Goal: Find contact information: Obtain details needed to contact an individual or organization

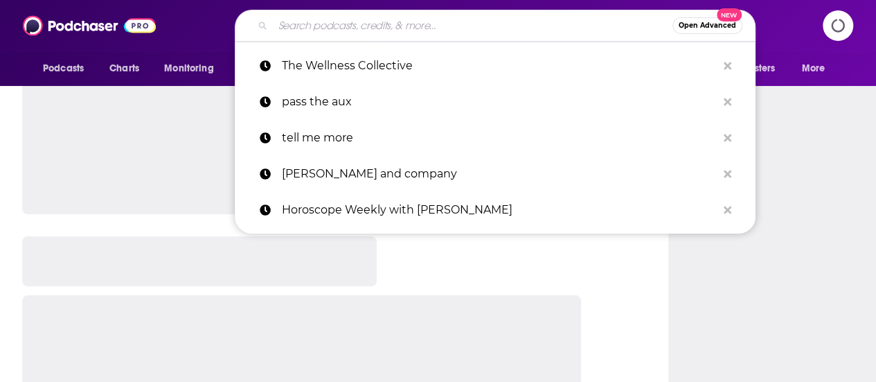
type input "KICPOD"
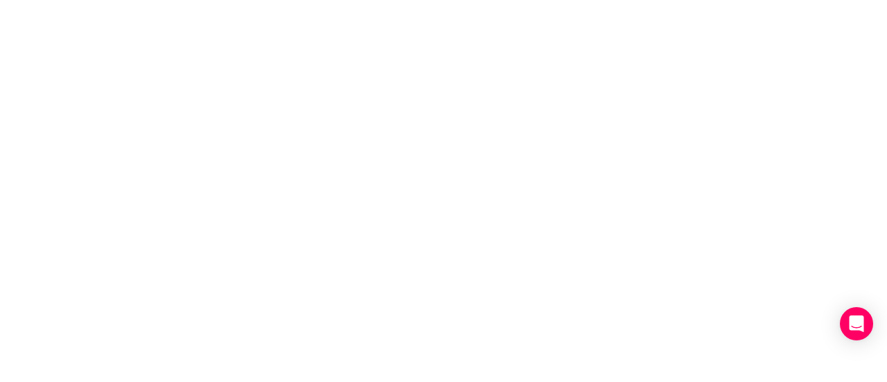
click at [387, 24] on body "Privacy Preference Centre Your Privacy Strictly Necessary Cookies Functional Co…" at bounding box center [443, 191] width 887 height 382
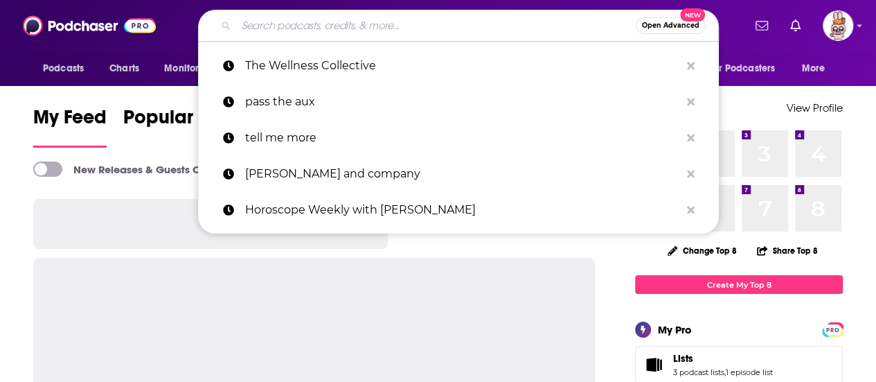
click at [446, 27] on input "Search podcasts, credits, & more..." at bounding box center [436, 26] width 400 height 22
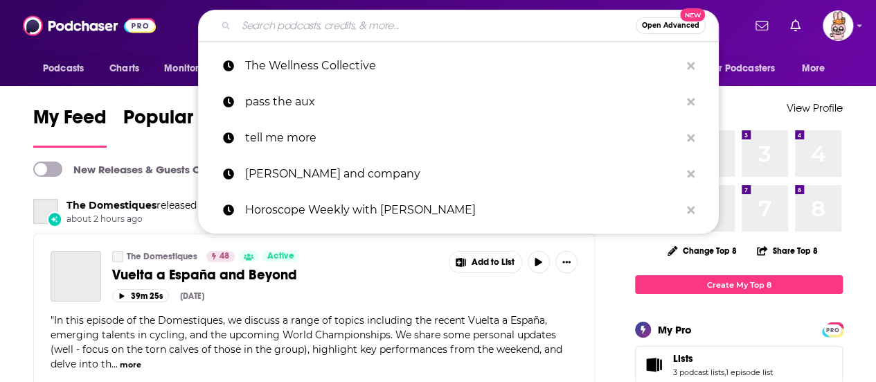
paste input "KICPOD"
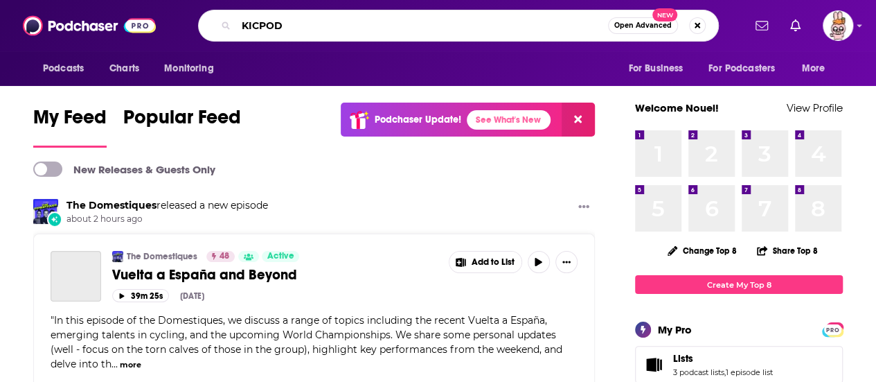
type input "KICPOD"
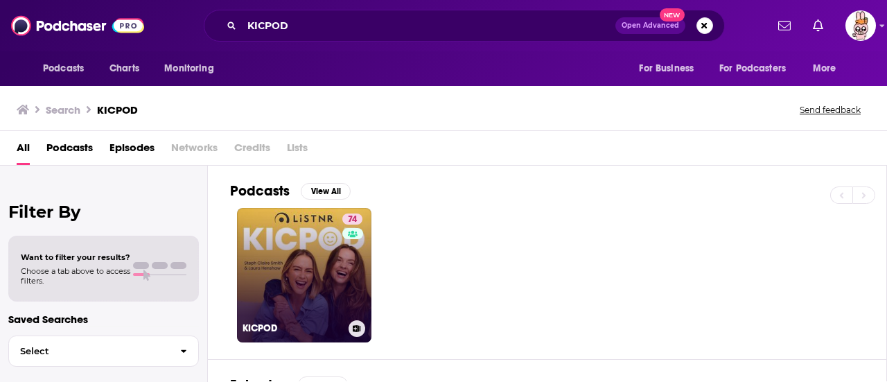
click at [297, 261] on link "74 KICPOD" at bounding box center [304, 275] width 134 height 134
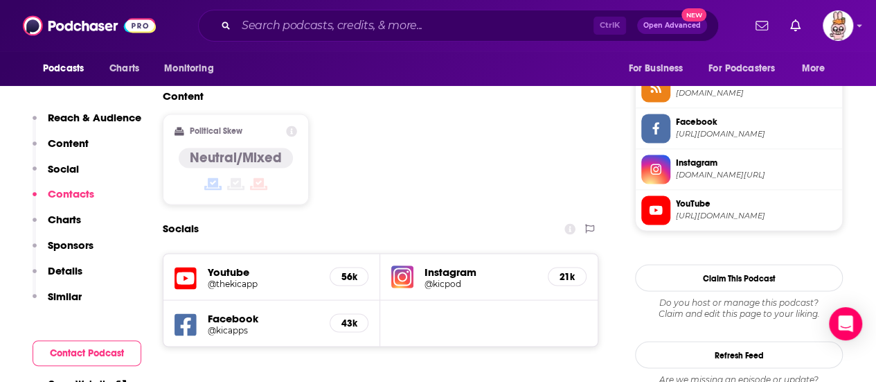
scroll to position [1247, 0]
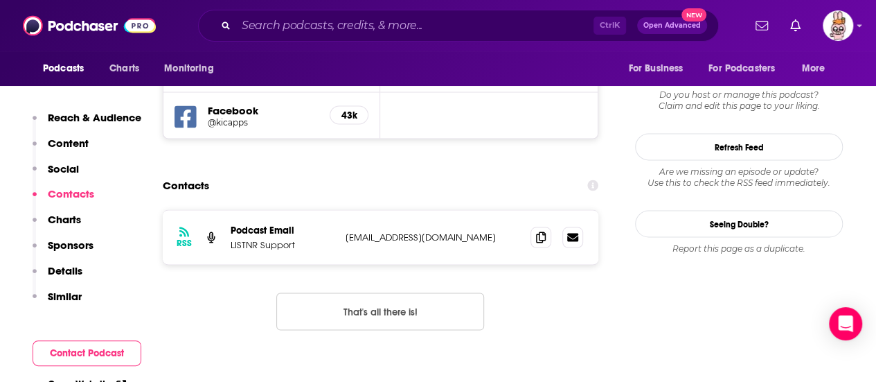
click at [66, 221] on p "Charts" at bounding box center [64, 219] width 33 height 13
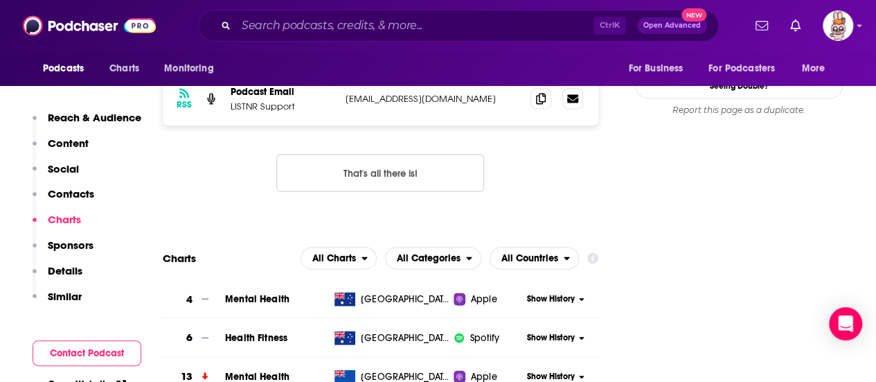
click at [80, 246] on p "Sponsors" at bounding box center [71, 244] width 46 height 13
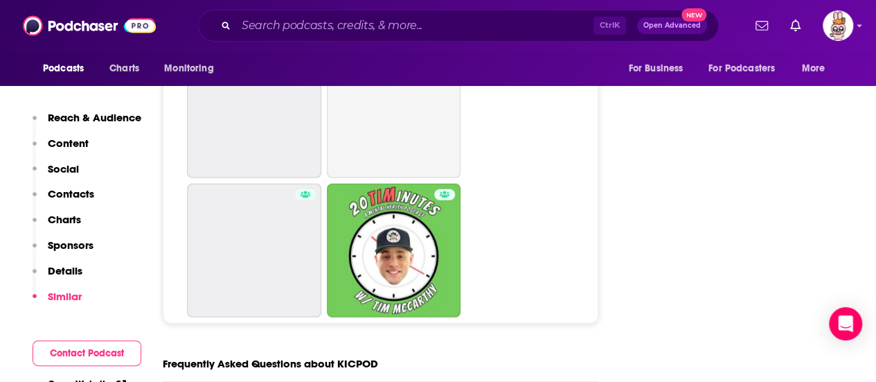
scroll to position [7192, 0]
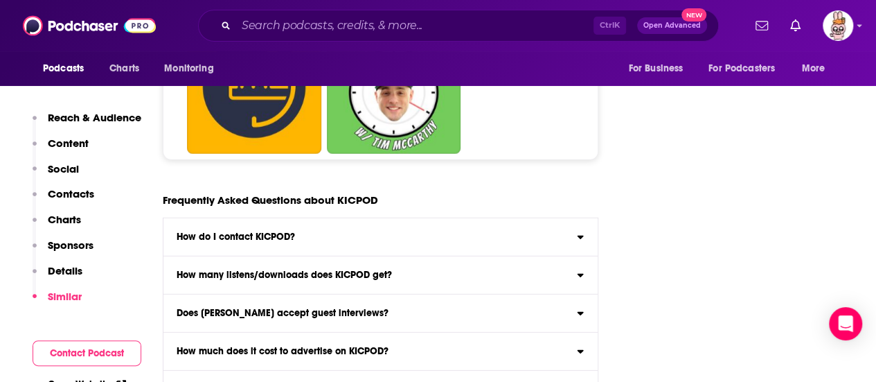
click at [356, 232] on div "How do I contact KICPOD?" at bounding box center [380, 237] width 434 height 10
click at [0, 0] on input "How do I contact KICPOD? Click here to view contact information for KICPOD ." at bounding box center [0, 0] width 0 height 0
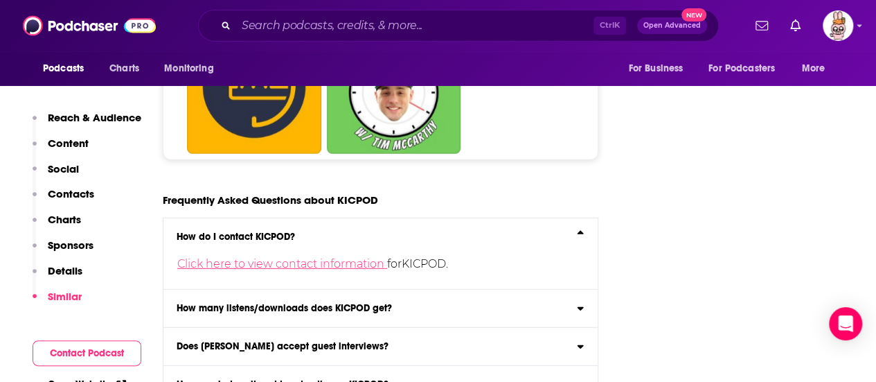
click at [378, 257] on link "Click here to view contact information" at bounding box center [282, 263] width 210 height 13
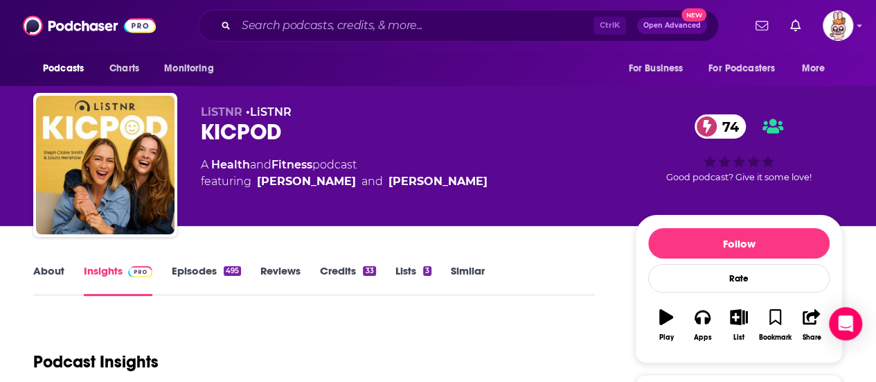
click at [197, 269] on link "Episodes 495" at bounding box center [206, 280] width 69 height 32
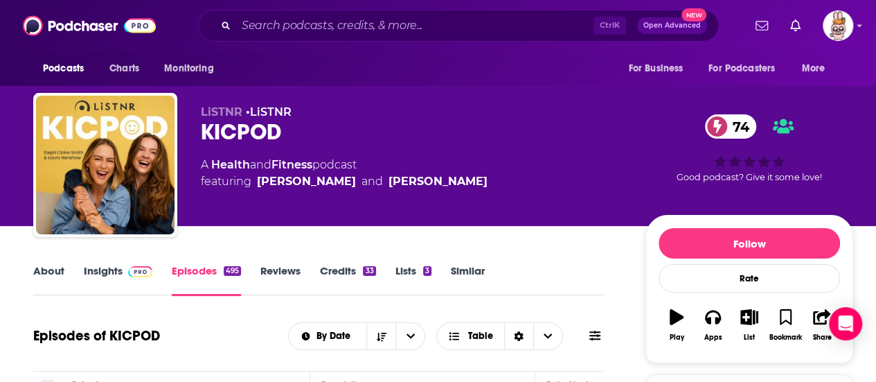
click at [130, 272] on img at bounding box center [140, 271] width 24 height 11
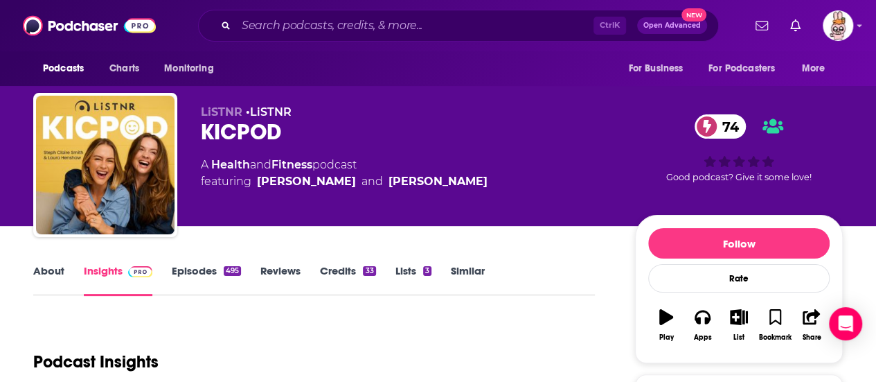
click at [204, 266] on link "Episodes 495" at bounding box center [206, 280] width 69 height 32
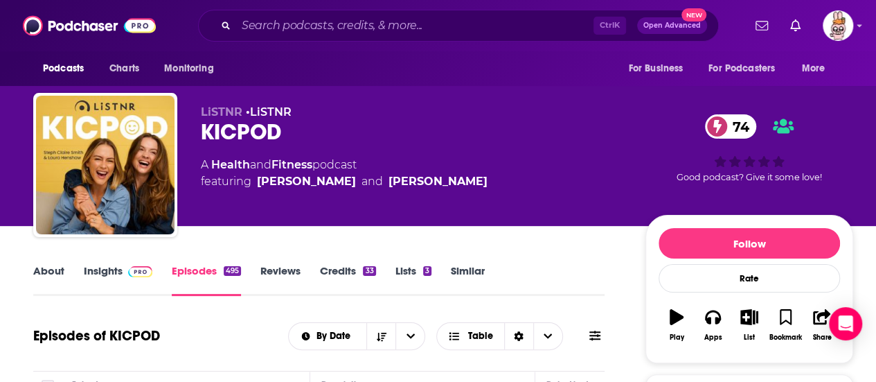
click at [121, 265] on link "Insights" at bounding box center [118, 280] width 69 height 32
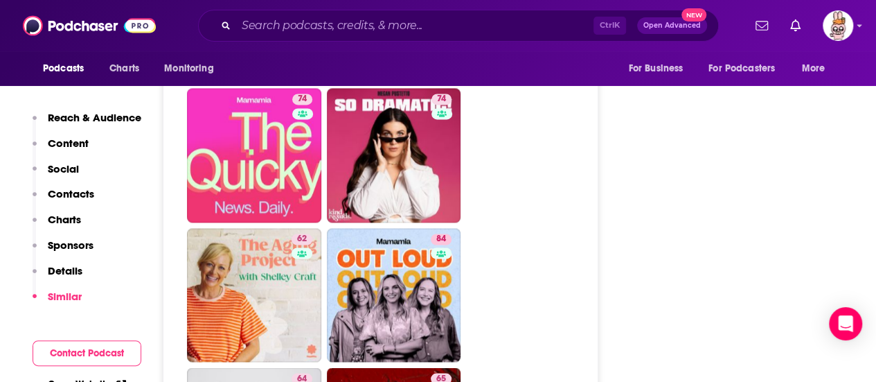
scroll to position [4018, 0]
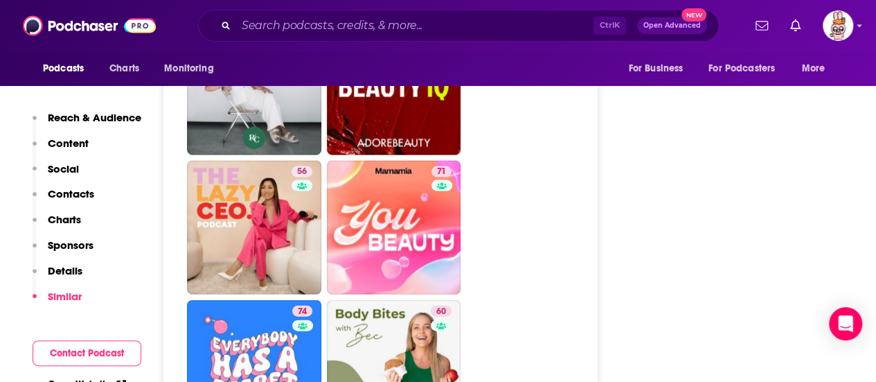
click at [98, 354] on button "Contact Podcast" at bounding box center [87, 353] width 109 height 26
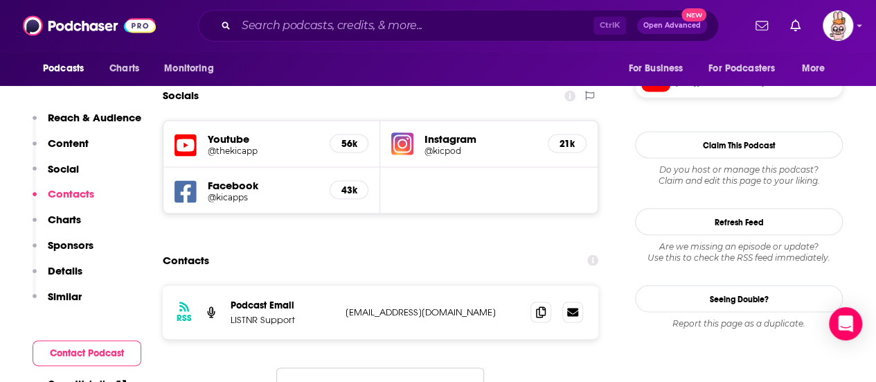
scroll to position [1172, 0]
drag, startPoint x: 418, startPoint y: 261, endPoint x: 346, endPoint y: 260, distance: 72.7
click at [346, 305] on p "support@listnr.com" at bounding box center [433, 311] width 174 height 12
click at [352, 247] on div "Contacts" at bounding box center [381, 260] width 436 height 26
drag, startPoint x: 398, startPoint y: 259, endPoint x: 344, endPoint y: 260, distance: 54.7
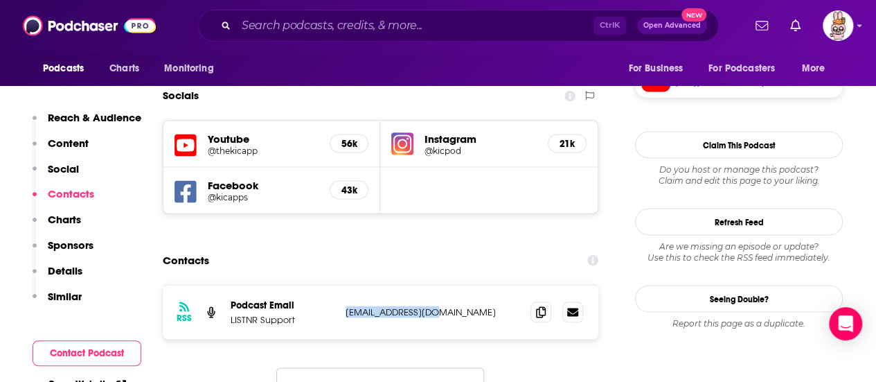
click at [344, 285] on div "RSS Podcast Email LISTNR Support support@listnr.com support@listnr.com" at bounding box center [381, 312] width 436 height 54
copy p "support@listnr.com"
click at [416, 247] on div "Contacts" at bounding box center [381, 260] width 436 height 26
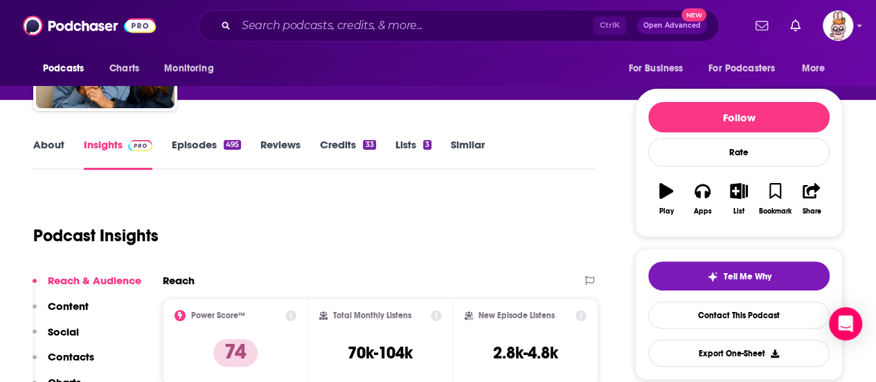
scroll to position [69, 0]
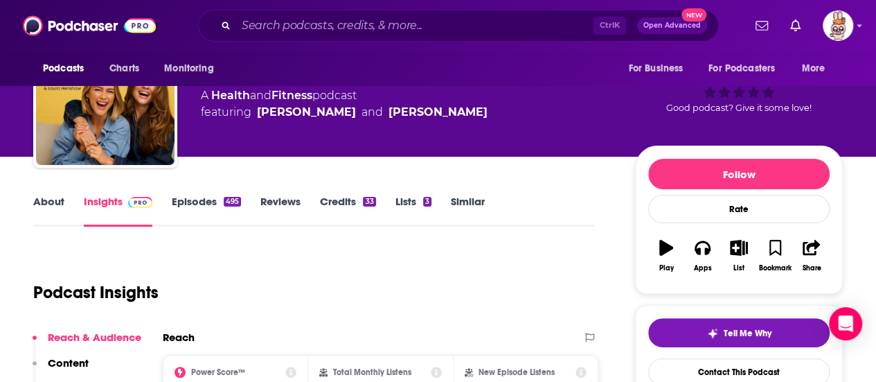
click at [197, 206] on link "Episodes 495" at bounding box center [206, 211] width 69 height 32
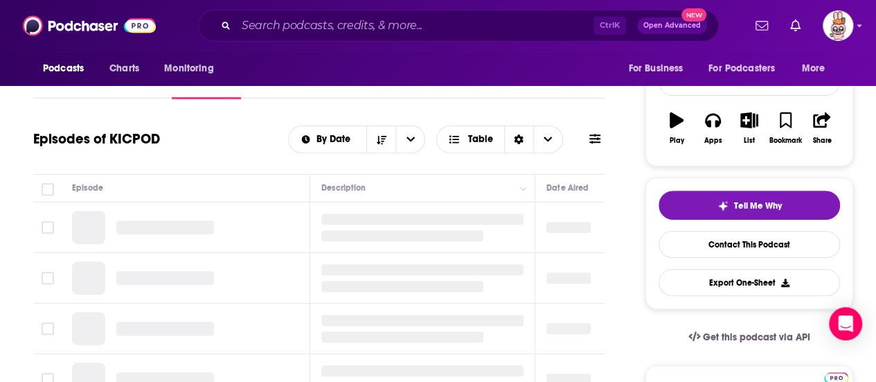
scroll to position [208, 0]
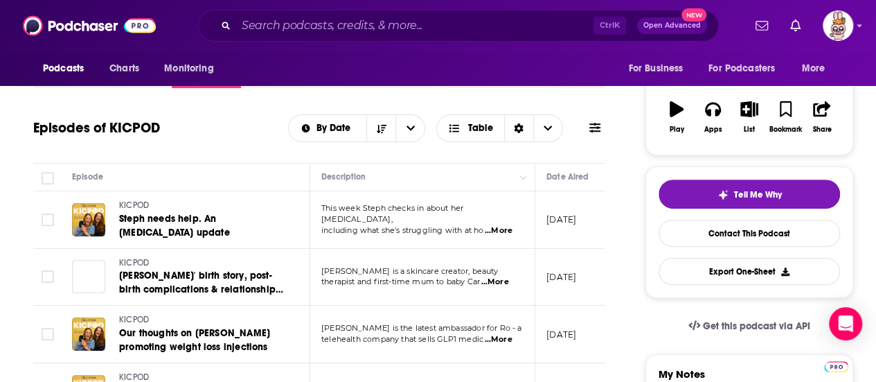
scroll to position [277, 0]
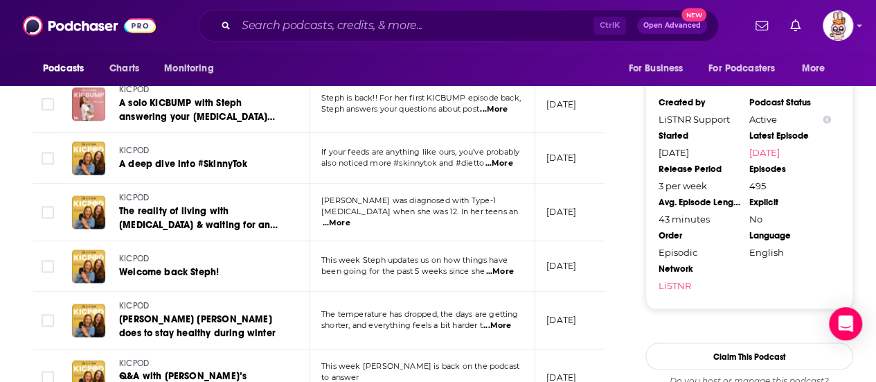
scroll to position [1247, 0]
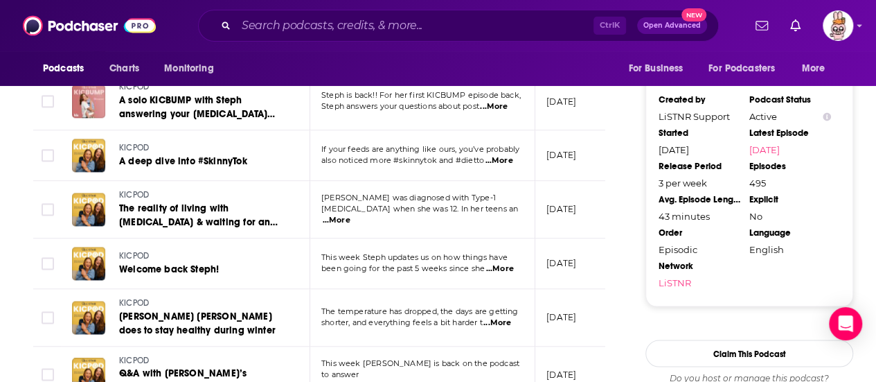
click at [669, 278] on link "LiSTNR" at bounding box center [700, 281] width 82 height 11
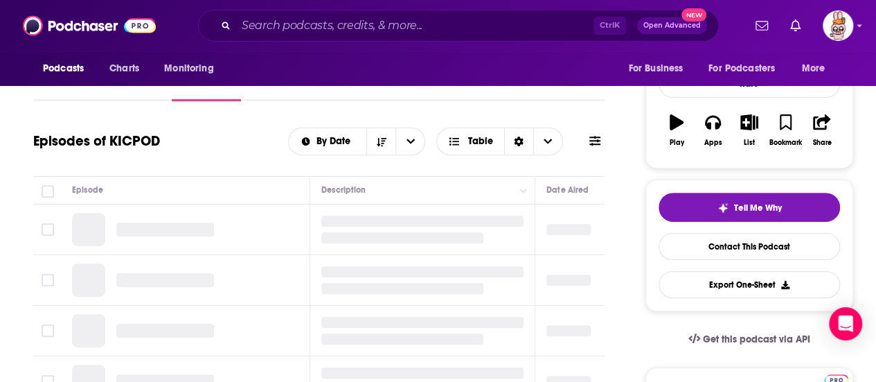
scroll to position [208, 0]
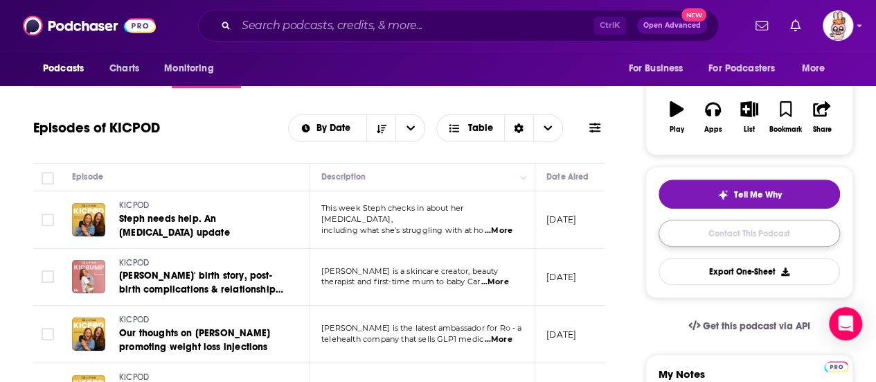
click at [735, 235] on link "Contact This Podcast" at bounding box center [749, 233] width 181 height 27
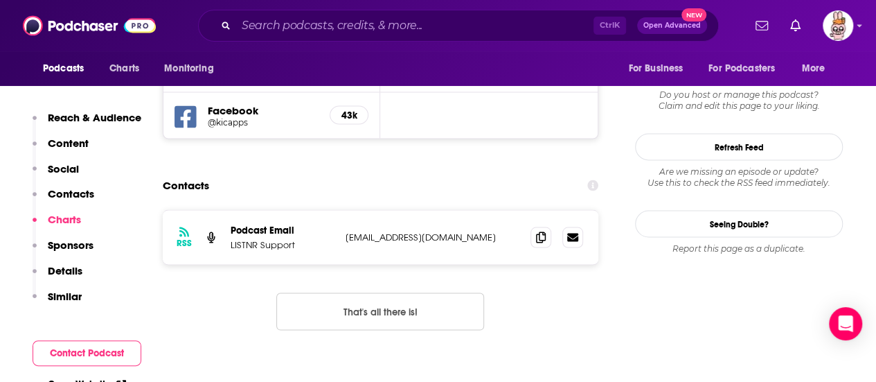
scroll to position [1225, 0]
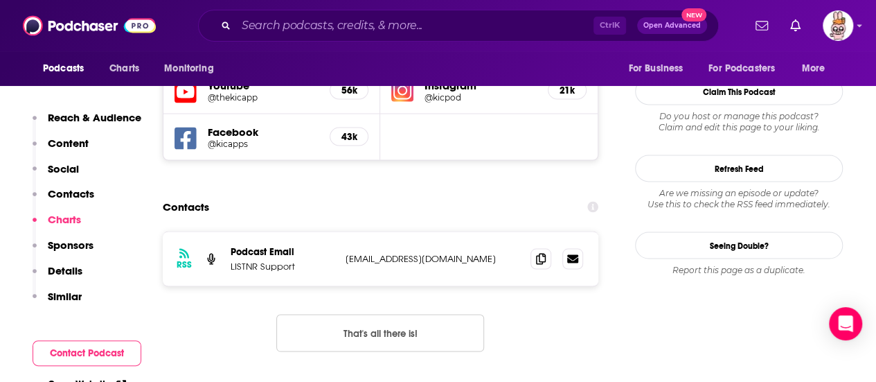
click at [404, 252] on p "support@listnr.com" at bounding box center [433, 258] width 174 height 12
click at [271, 245] on p "Podcast Email" at bounding box center [283, 251] width 104 height 12
click at [326, 193] on section "Contacts RSS Podcast Email LISTNR Support support@listnr.com support@listnr.com…" at bounding box center [381, 283] width 436 height 180
drag, startPoint x: 301, startPoint y: 211, endPoint x: 227, endPoint y: 214, distance: 74.2
click at [227, 231] on div "RSS Podcast Email LISTNR Support support@listnr.com support@listnr.com" at bounding box center [381, 258] width 436 height 54
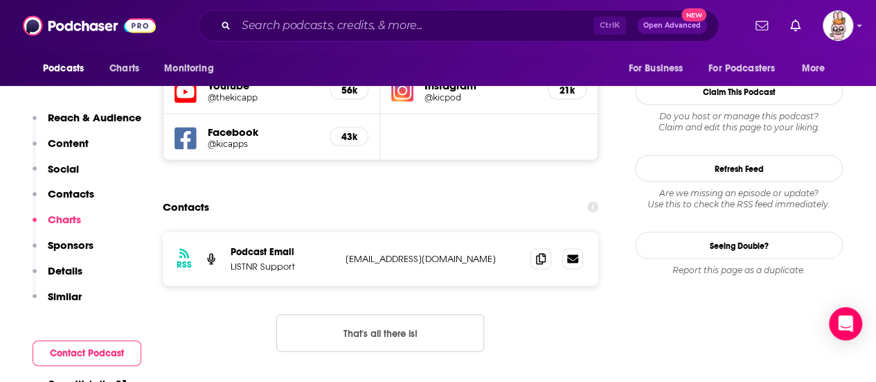
click at [337, 193] on div "Contacts" at bounding box center [381, 206] width 436 height 26
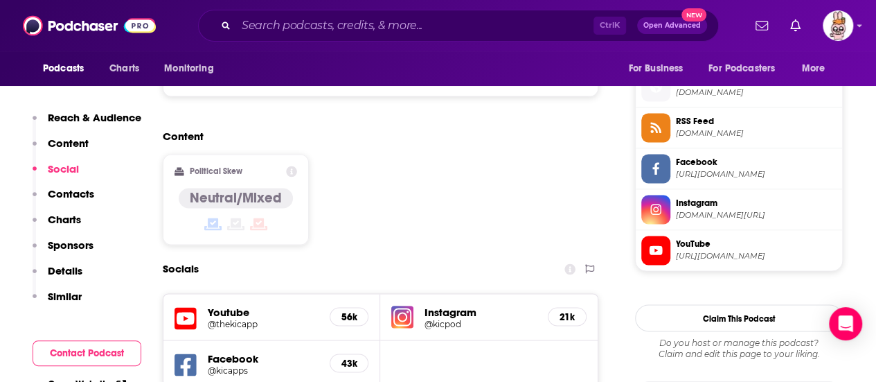
scroll to position [1087, 0]
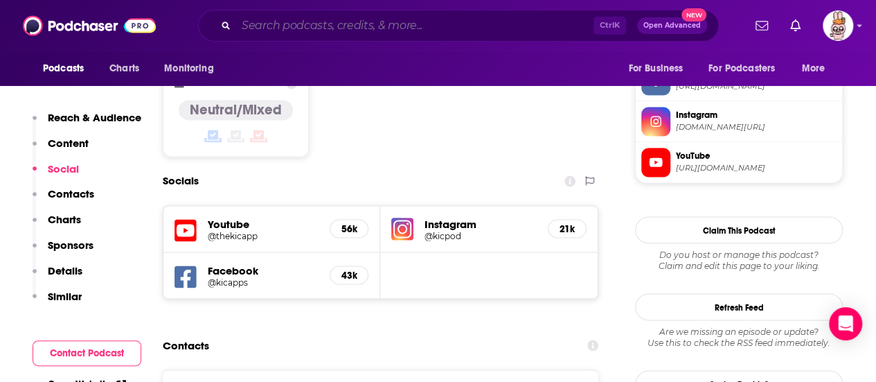
click at [405, 24] on input "Search podcasts, credits, & more..." at bounding box center [414, 26] width 357 height 22
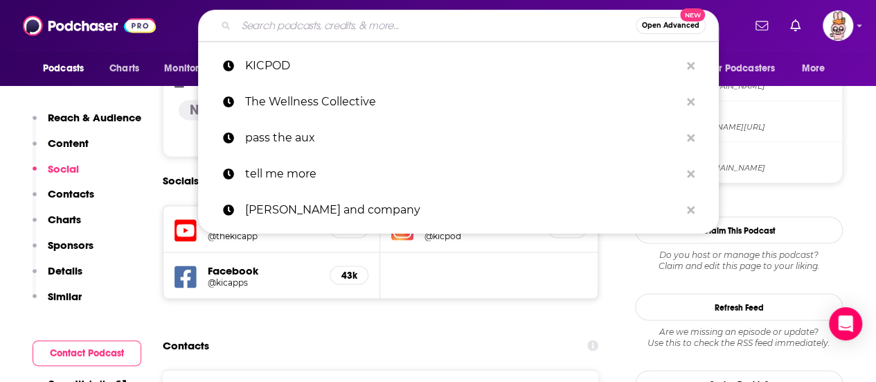
paste input "Weight Loss For Women"
type input "Weight Loss For Women"
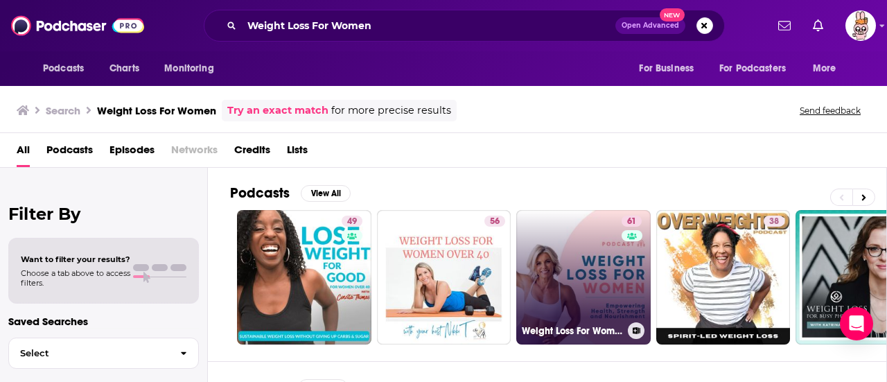
click at [572, 278] on link "61 Weight Loss For Women: empowering health, strength and nourishment" at bounding box center [583, 277] width 134 height 134
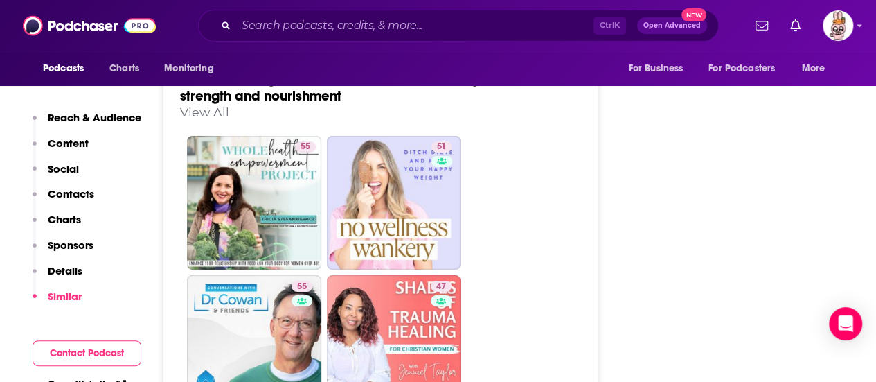
scroll to position [2009, 0]
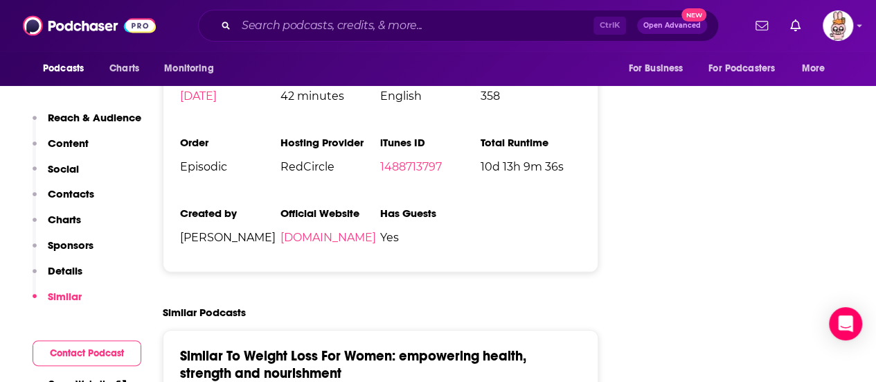
click at [93, 346] on button "Contact Podcast" at bounding box center [87, 353] width 109 height 26
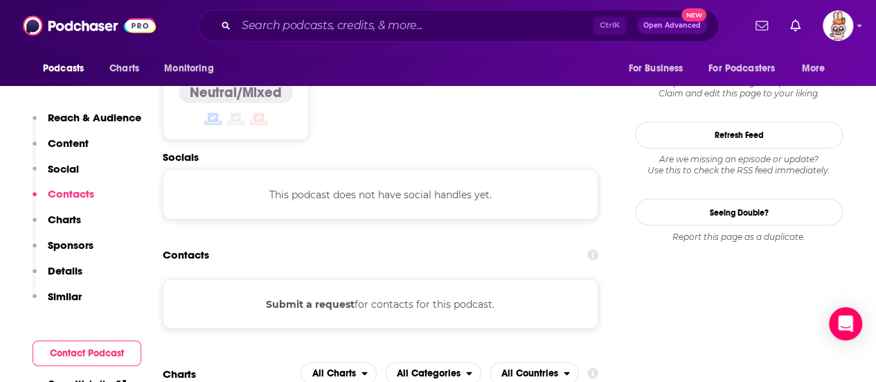
scroll to position [1130, 0]
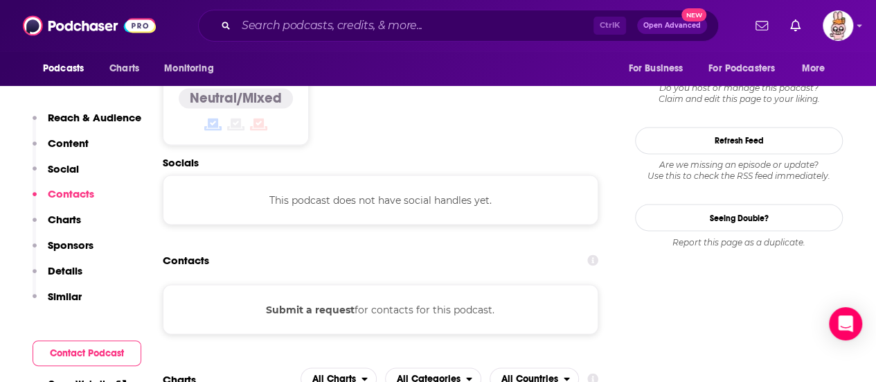
click at [402, 247] on div "Contacts" at bounding box center [381, 260] width 436 height 26
click at [77, 170] on p "Social" at bounding box center [63, 168] width 31 height 13
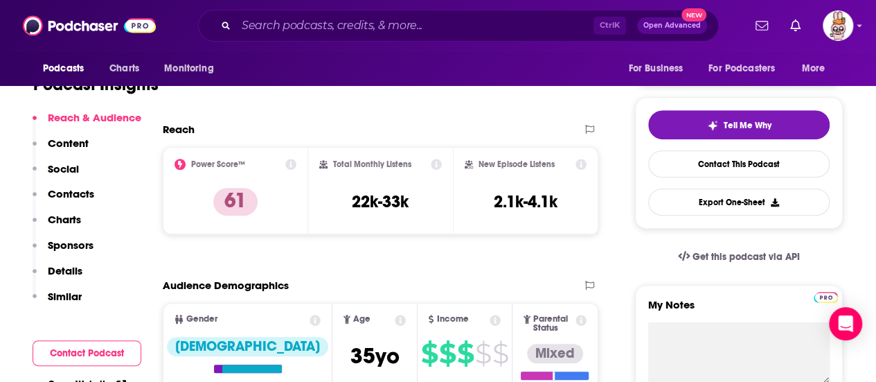
scroll to position [485, 0]
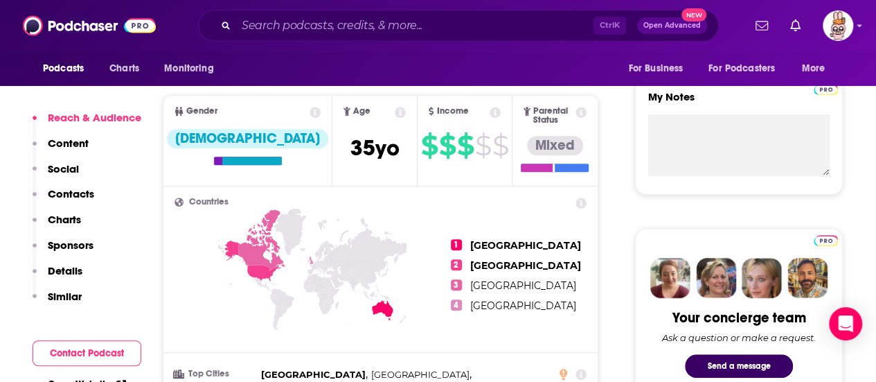
click at [80, 195] on p "Contacts" at bounding box center [71, 193] width 46 height 13
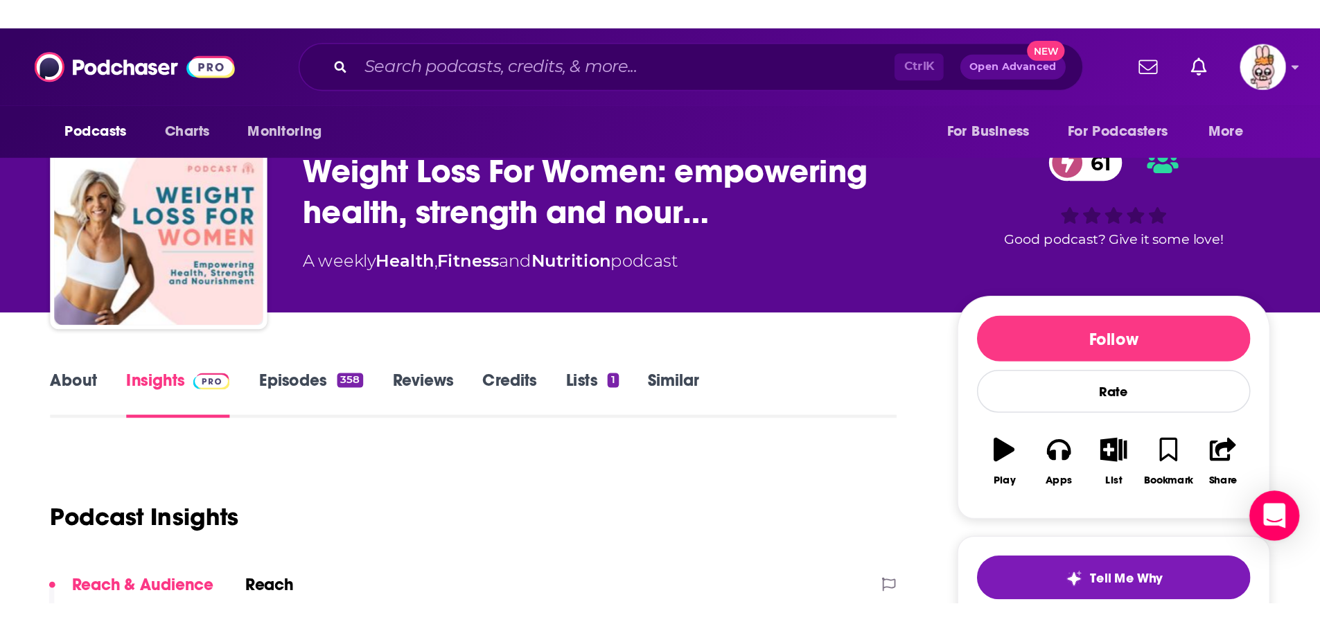
scroll to position [0, 0]
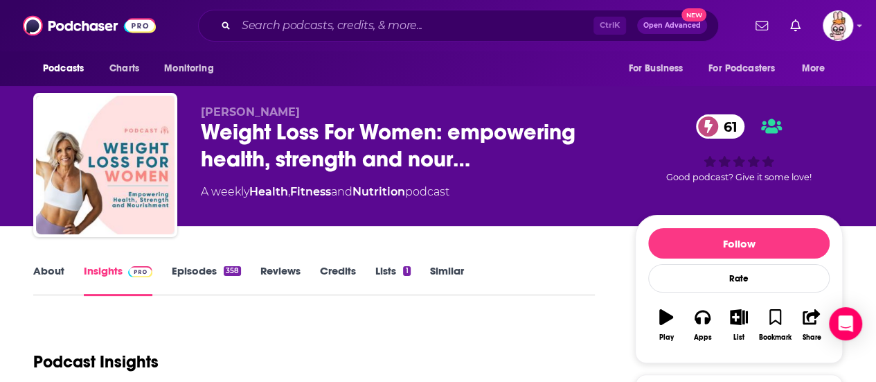
drag, startPoint x: 197, startPoint y: 112, endPoint x: 300, endPoint y: 114, distance: 103.2
click at [300, 114] on div "Kitty Blomfield Weight Loss For Women: empowering health, strength and nour… 61…" at bounding box center [438, 168] width 810 height 150
copy span "Kitty Blomfield"
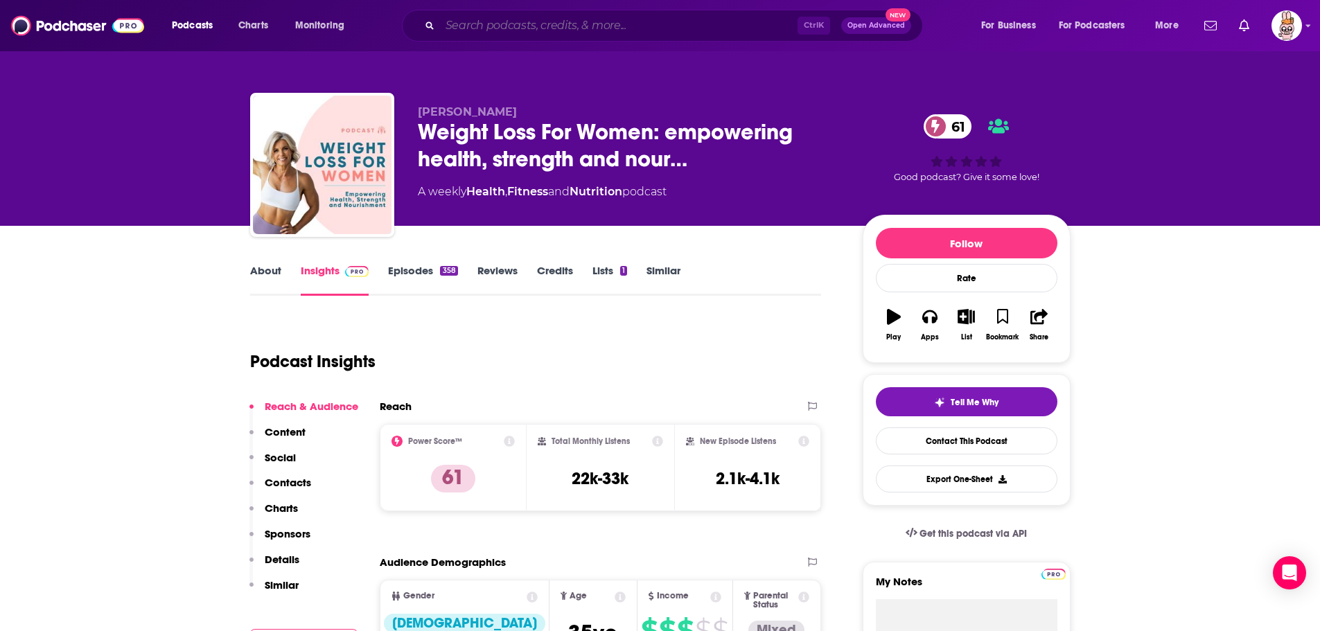
click at [499, 27] on input "Search podcasts, credits, & more..." at bounding box center [618, 26] width 357 height 22
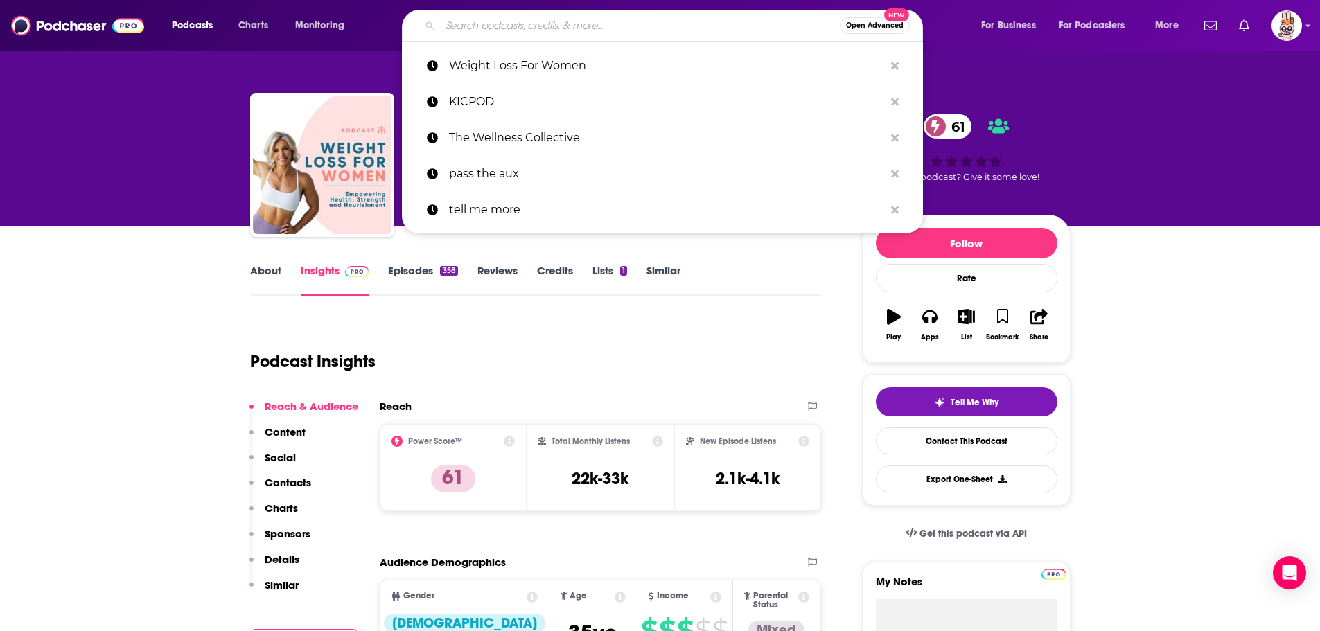
paste input "Body Bites With Bec"
type input "Body Bites With Bec"
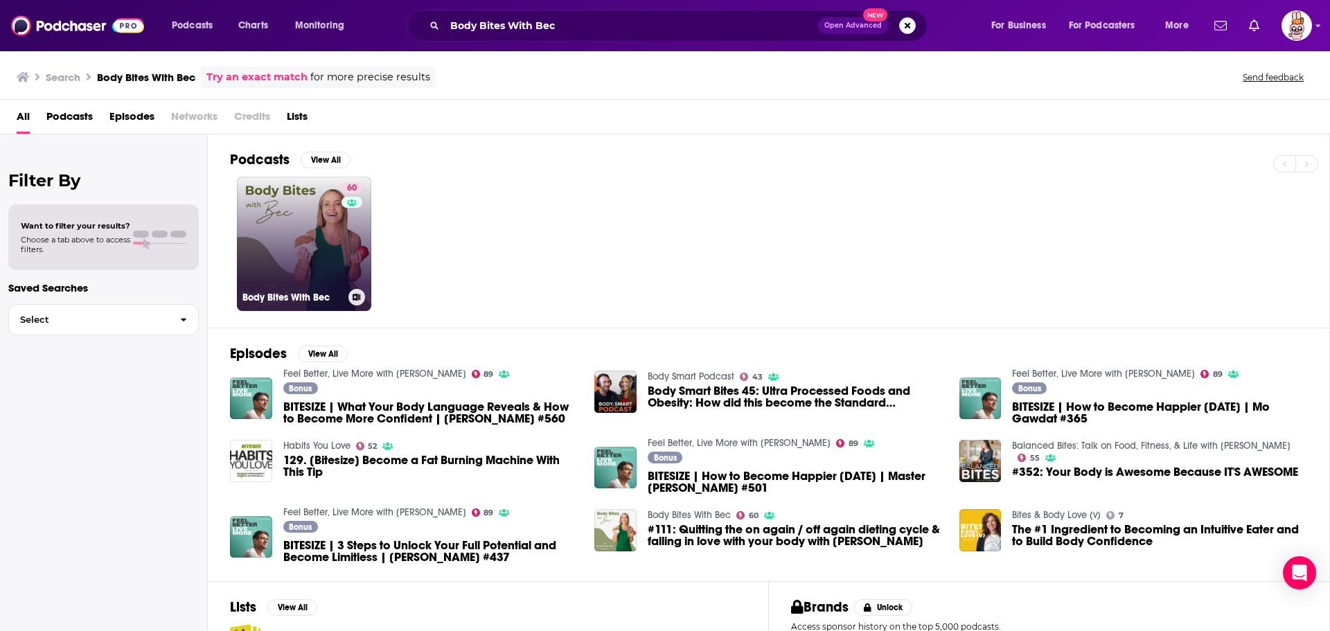
click at [300, 212] on link "60 Body Bites With Bec" at bounding box center [304, 244] width 134 height 134
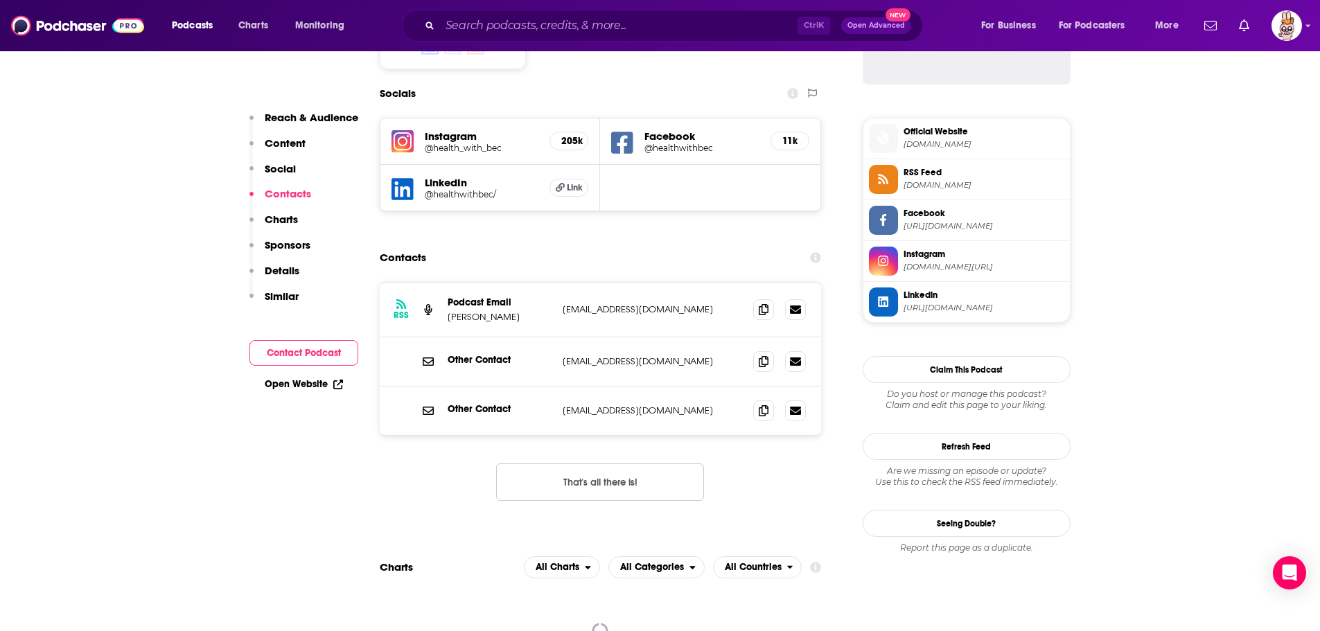
scroll to position [1247, 0]
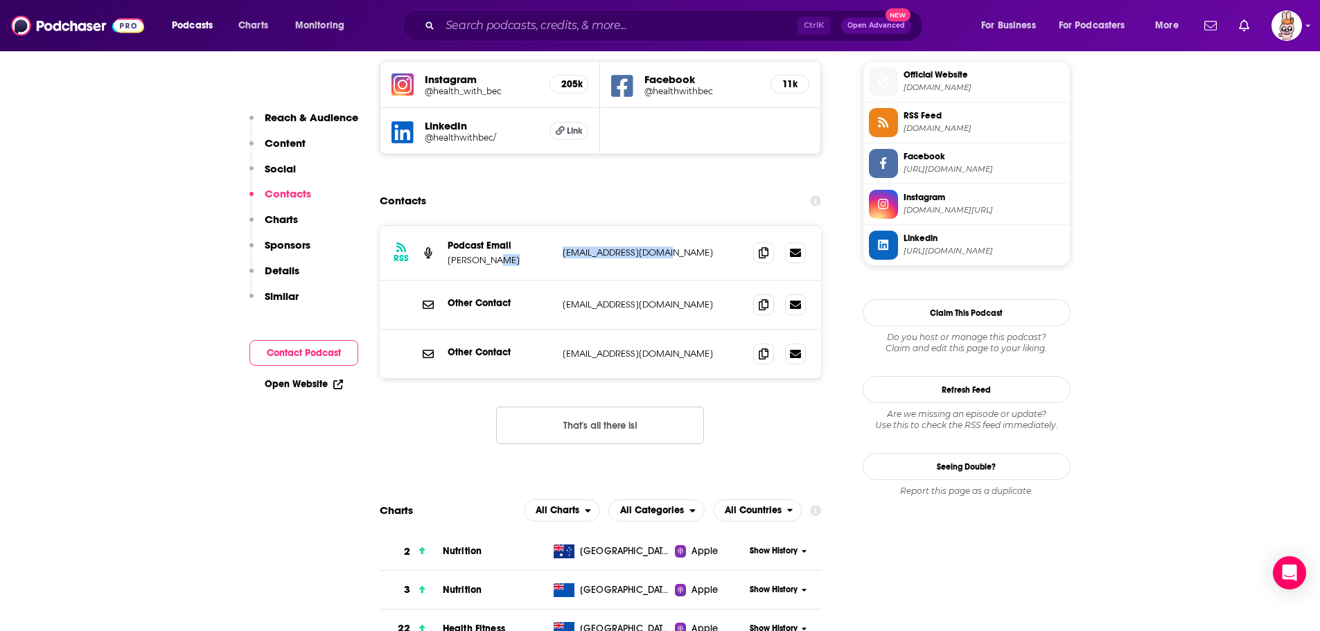
drag, startPoint x: 551, startPoint y: 184, endPoint x: 696, endPoint y: 181, distance: 145.5
click at [0, 0] on div "Podcast Email Bec Miller bec@healthwithbec.com bec@healthwithbec.com" at bounding box center [0, 0] width 0 height 0
click at [685, 188] on div "Contacts" at bounding box center [601, 201] width 442 height 26
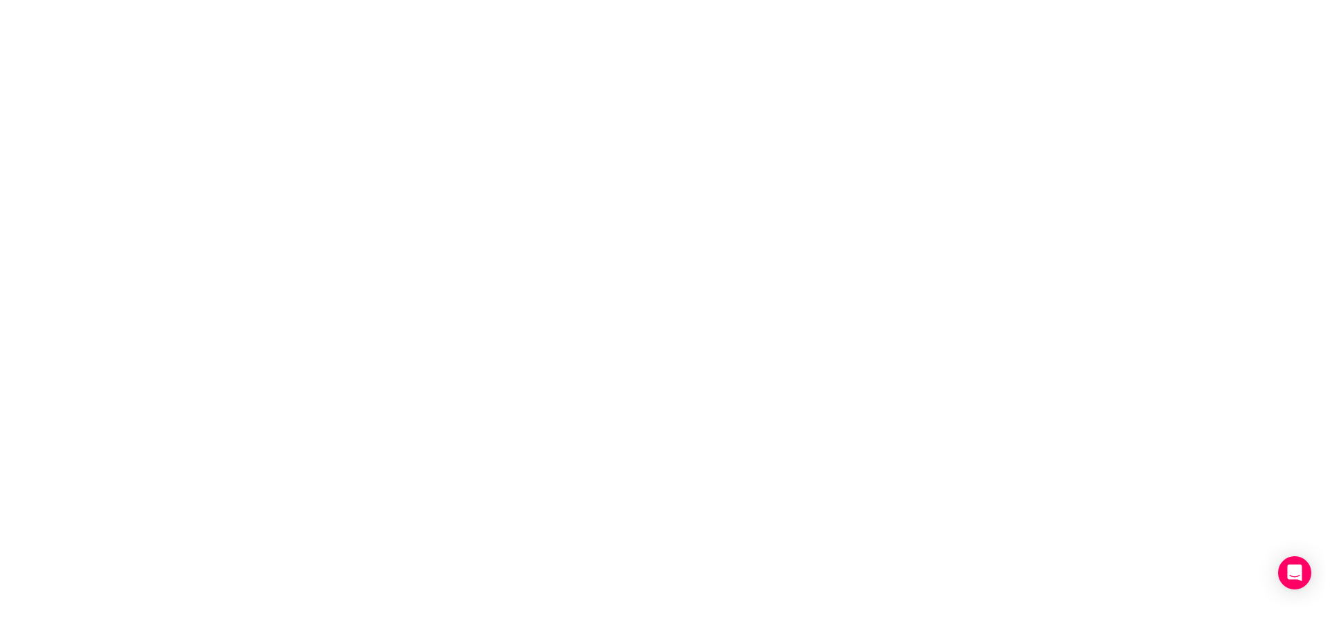
scroll to position [0, 0]
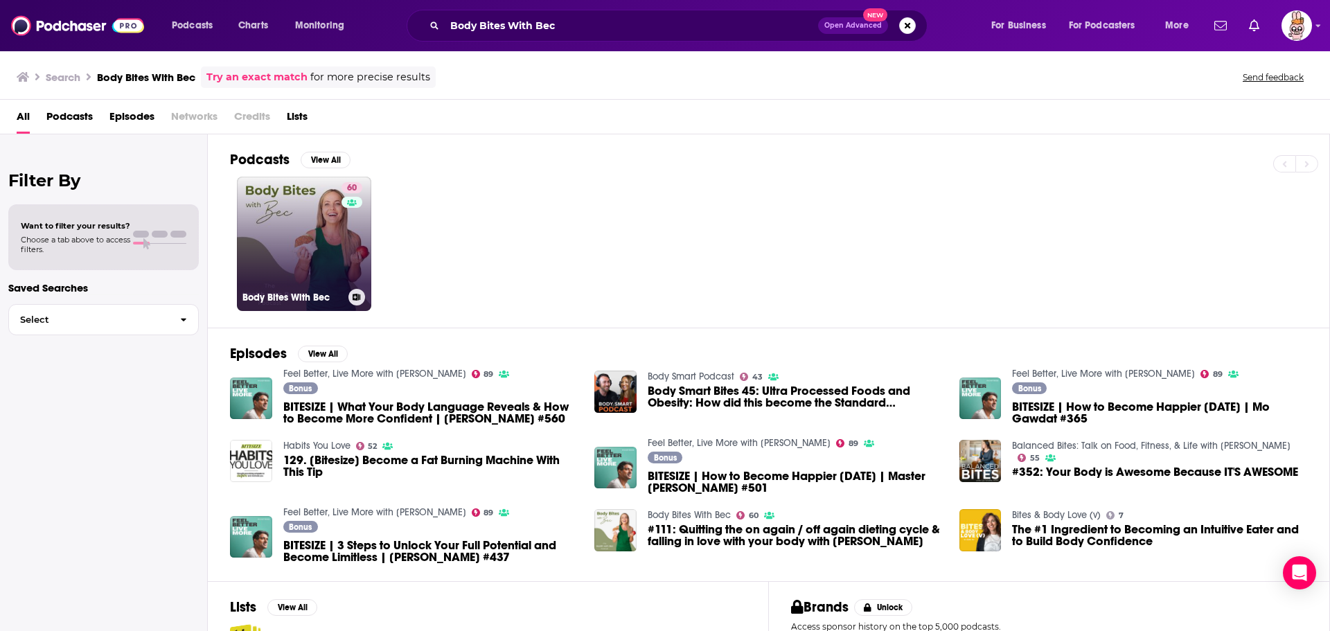
click at [276, 265] on link "60 Body Bites With Bec" at bounding box center [304, 244] width 134 height 134
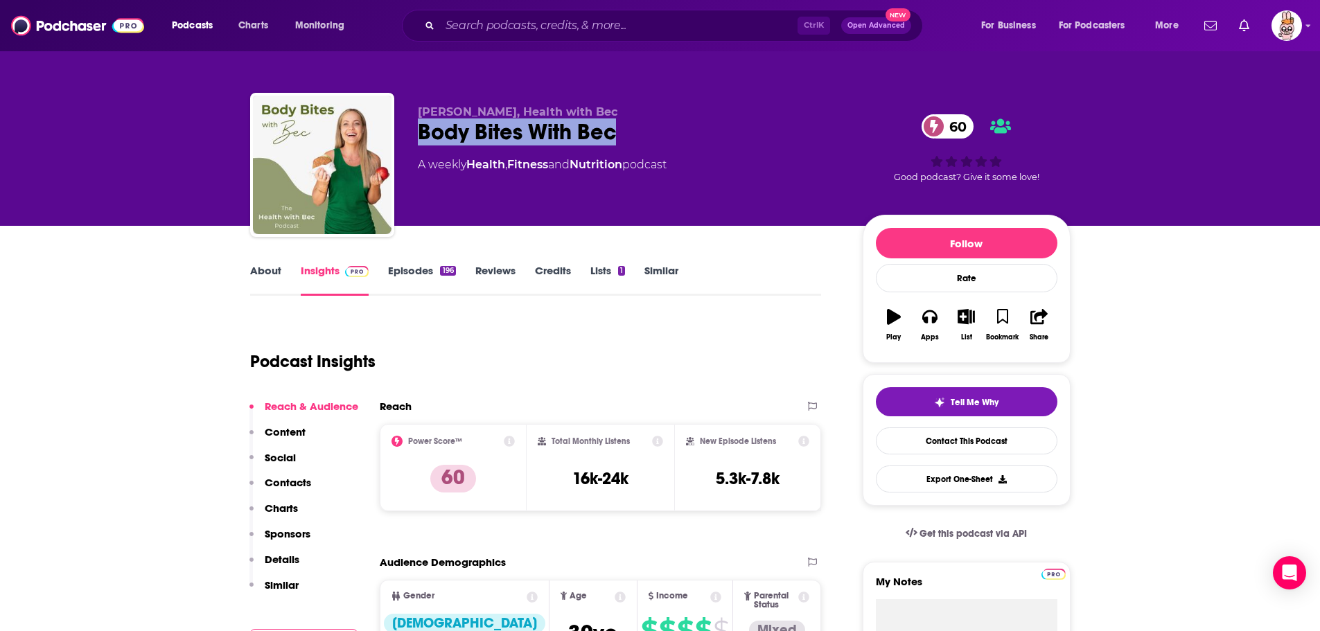
drag, startPoint x: 589, startPoint y: 131, endPoint x: 405, endPoint y: 137, distance: 184.4
click at [405, 137] on div "Bec Miller, Health with Bec Body Bites With Bec 60 A weekly Health , Fitness an…" at bounding box center [660, 168] width 820 height 150
copy h2 "Body Bites With Bec"
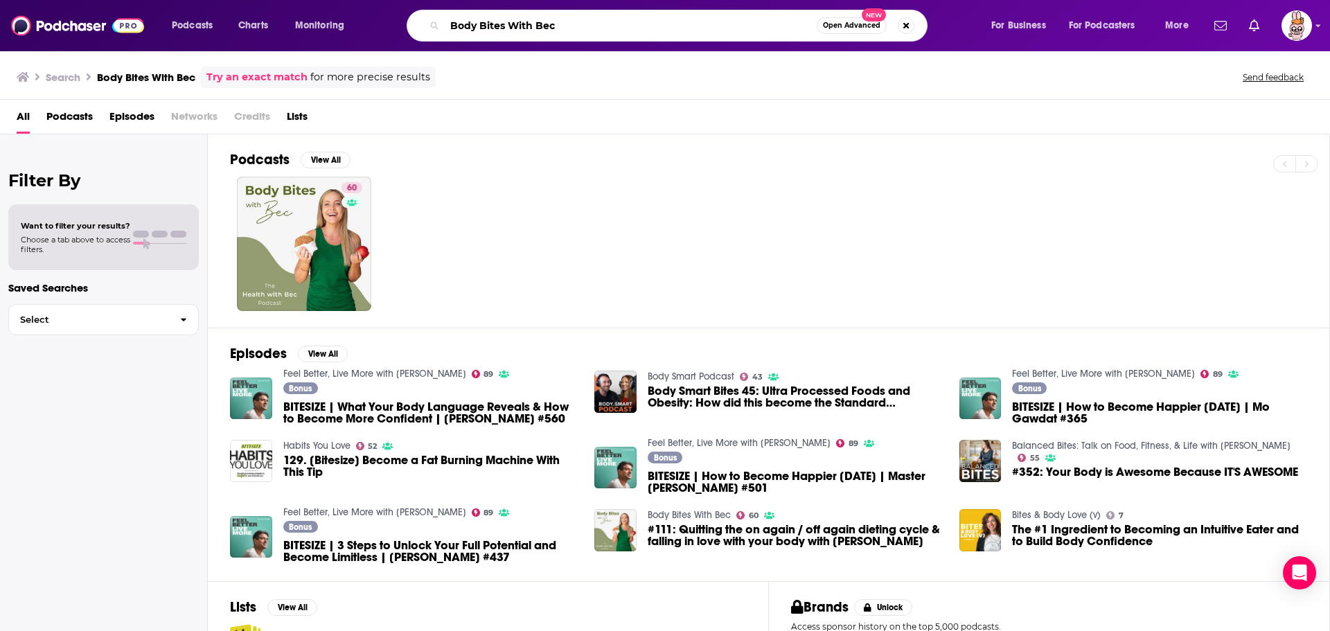
drag, startPoint x: 555, startPoint y: 25, endPoint x: 452, endPoint y: 27, distance: 102.5
click at [452, 27] on input "Body Bites With Bec" at bounding box center [631, 26] width 372 height 22
click at [488, 31] on input "Body Bites With Bec" at bounding box center [631, 26] width 372 height 22
drag, startPoint x: 501, startPoint y: 25, endPoint x: 448, endPoint y: 23, distance: 52.7
click at [448, 23] on input "Body Bites With Bec" at bounding box center [631, 26] width 372 height 22
